Goal: Register for event/course

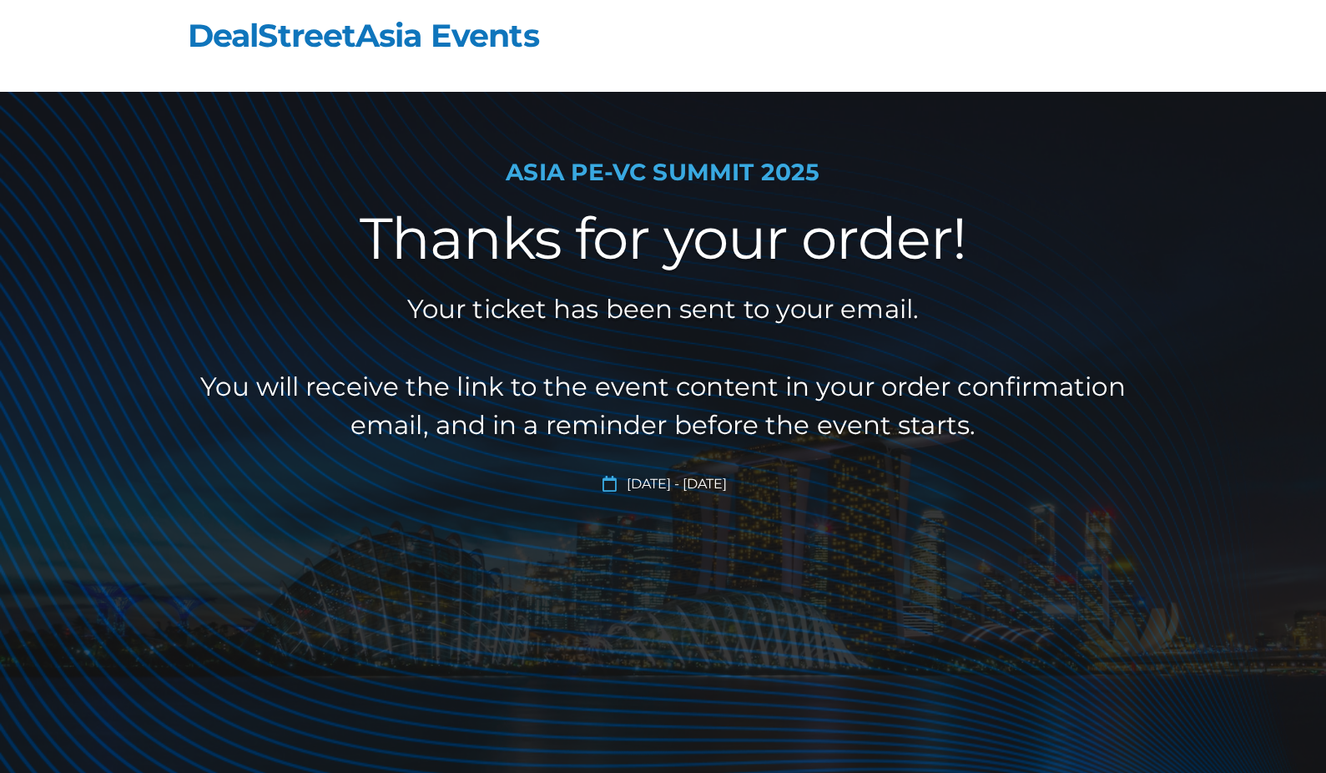
scroll to position [226, 0]
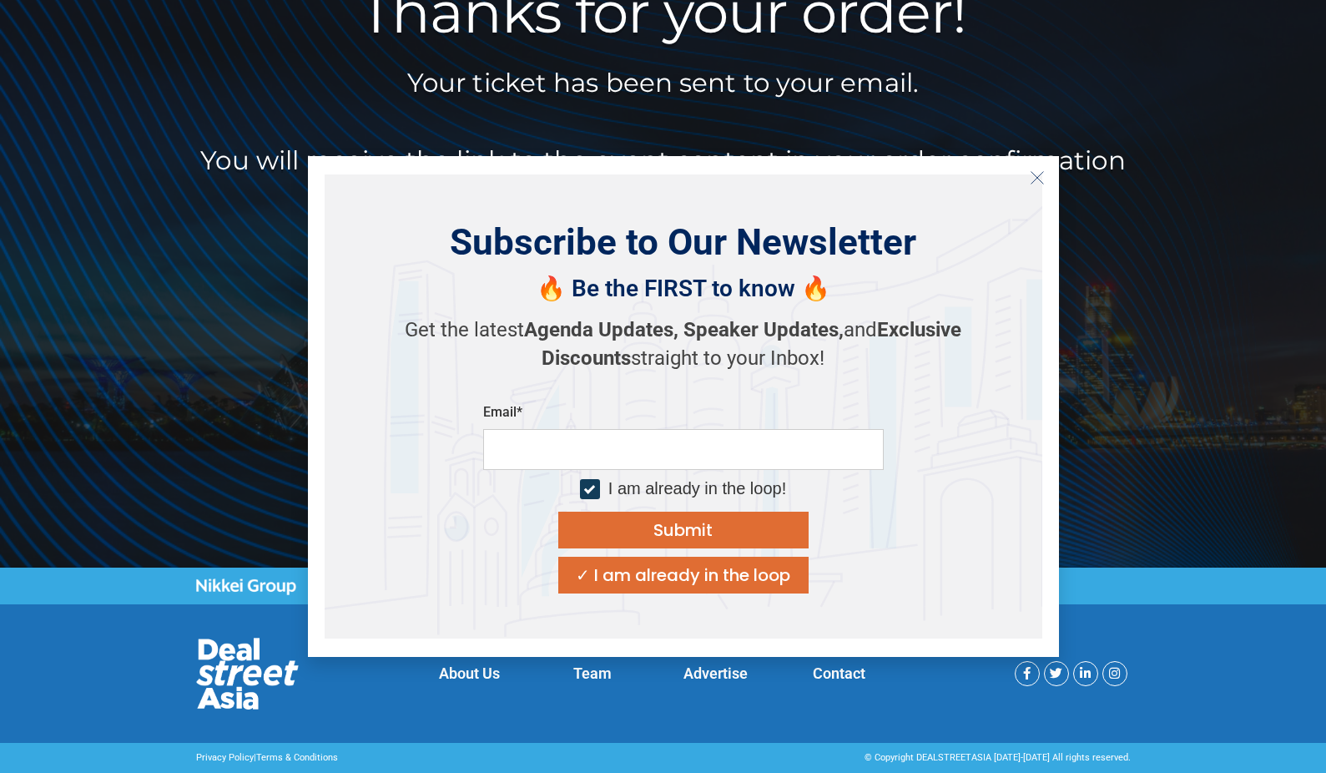
click at [1039, 174] on icon "Close" at bounding box center [1037, 177] width 15 height 15
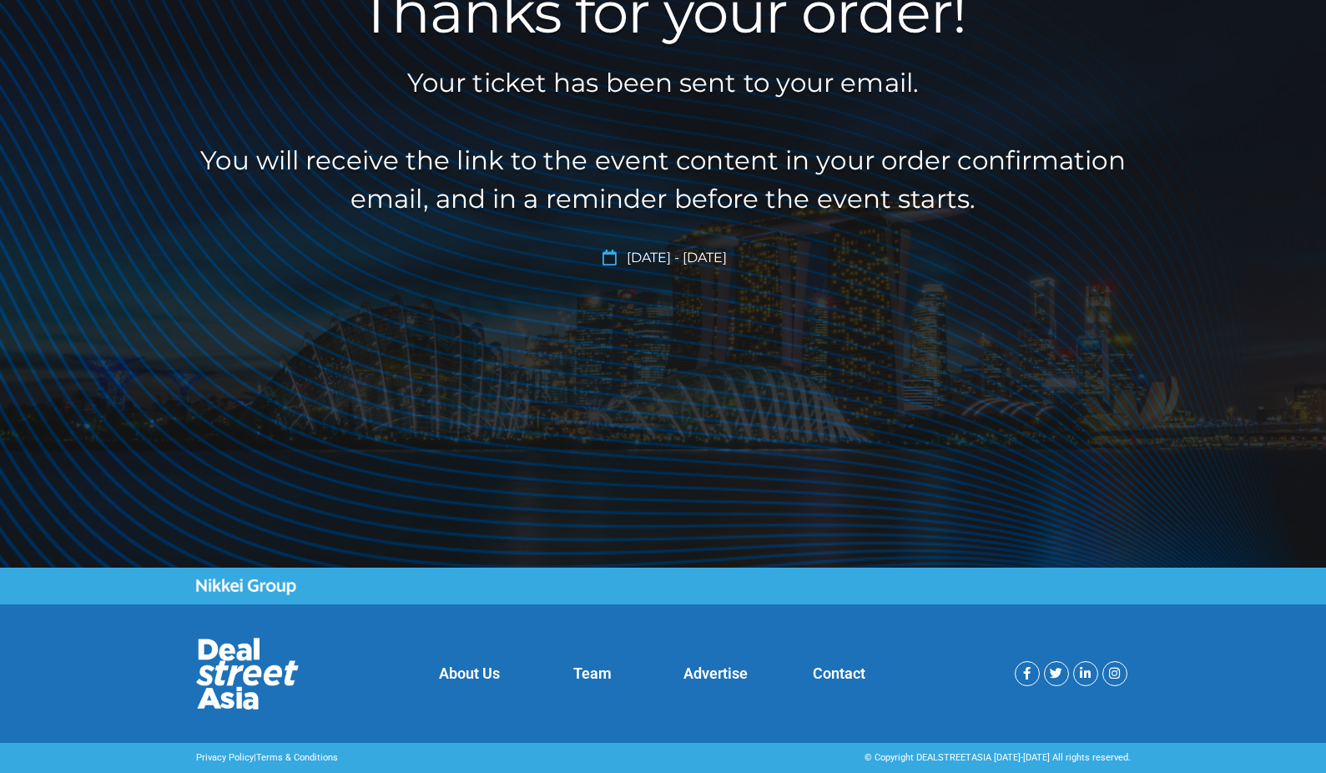
scroll to position [0, 0]
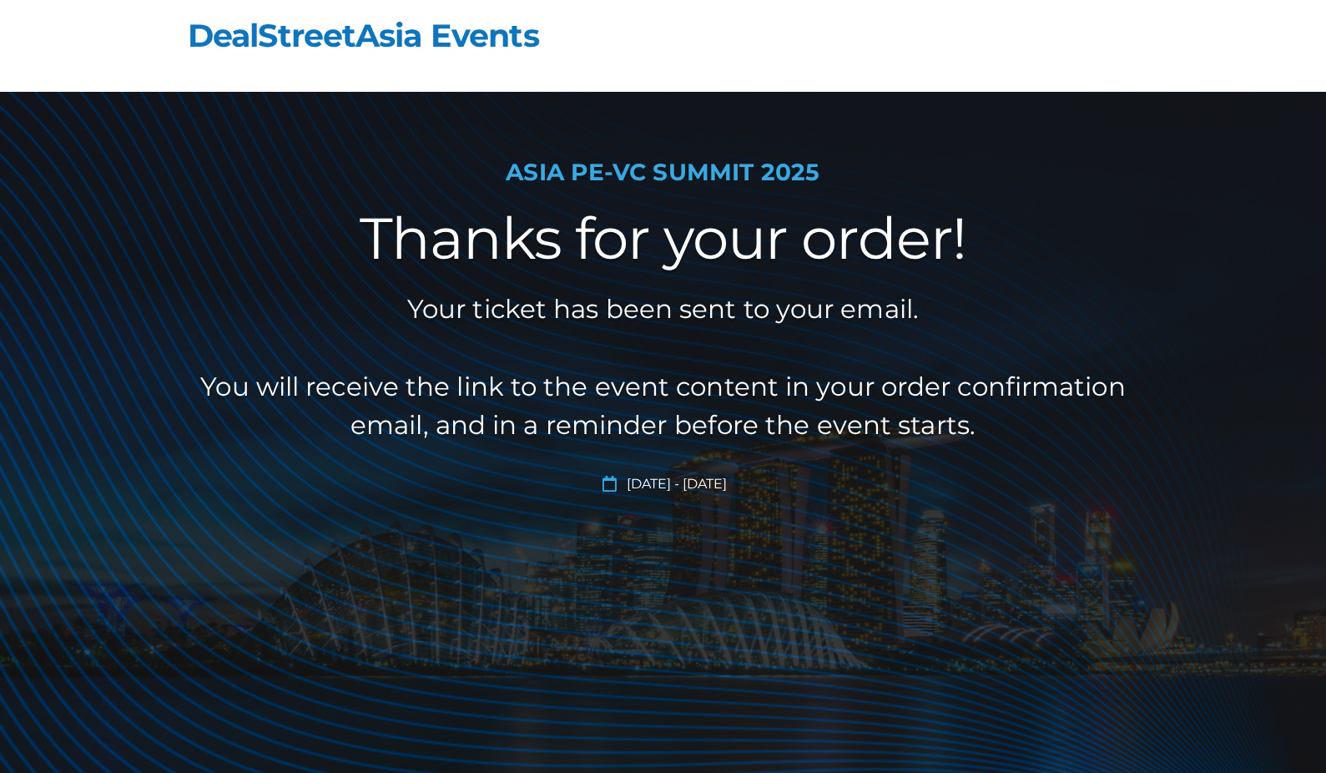
click at [546, 169] on h1 "ASIA PE-VC Summit 2025" at bounding box center [663, 173] width 935 height 28
copy div "ASIA PE-VC Summit 2025"
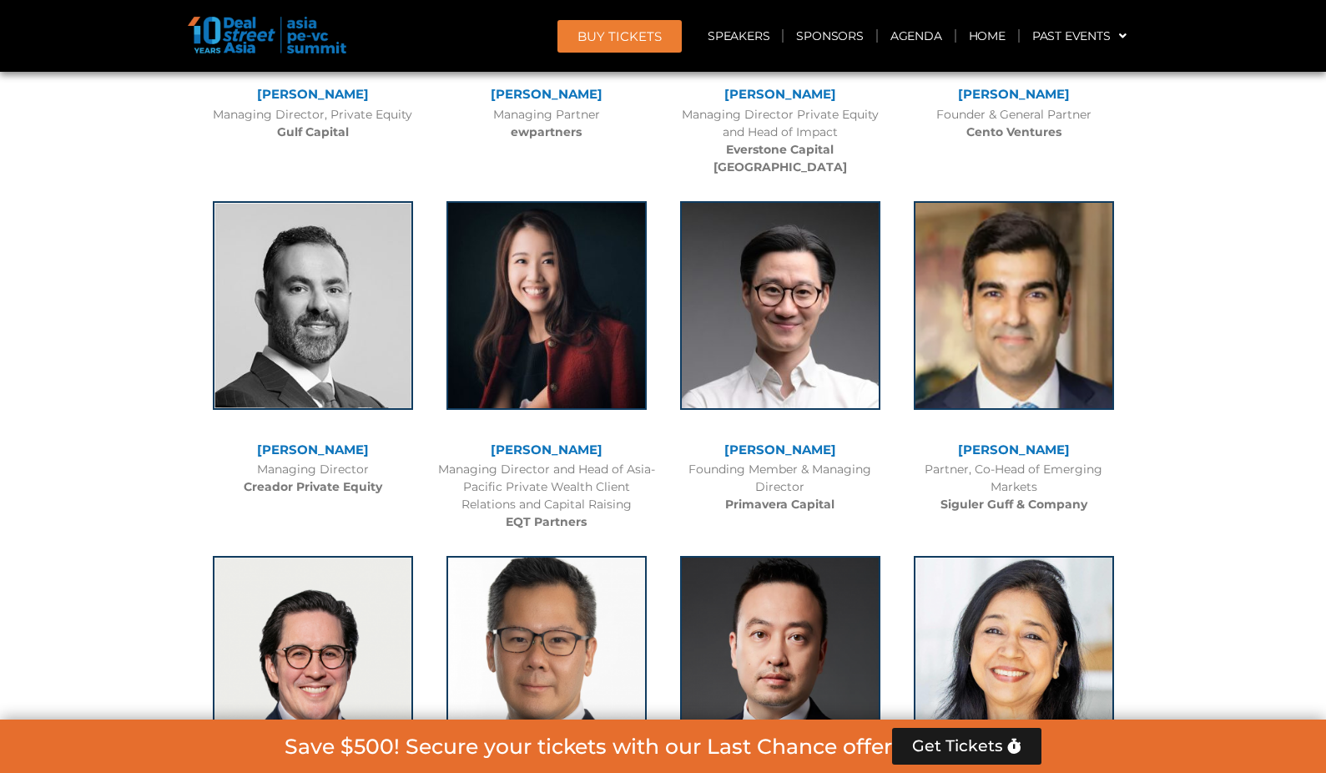
scroll to position [4884, 0]
